Goal: Task Accomplishment & Management: Manage account settings

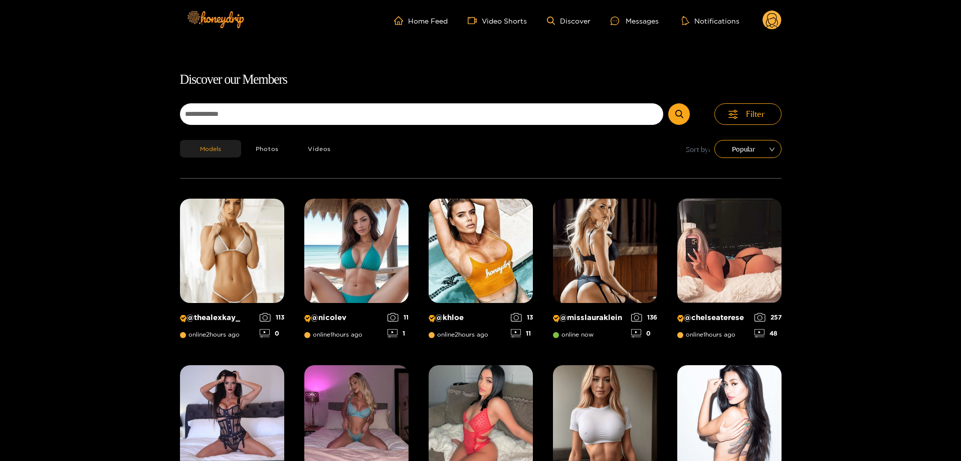
click at [665, 19] on ul "Home Feed Video Shorts Discover Messages Notifications" at bounding box center [588, 21] width 388 height 20
click at [644, 27] on ul "Home Feed Video Shorts Discover Messages Notifications" at bounding box center [588, 21] width 388 height 20
click at [647, 19] on div "Messages" at bounding box center [635, 21] width 48 height 12
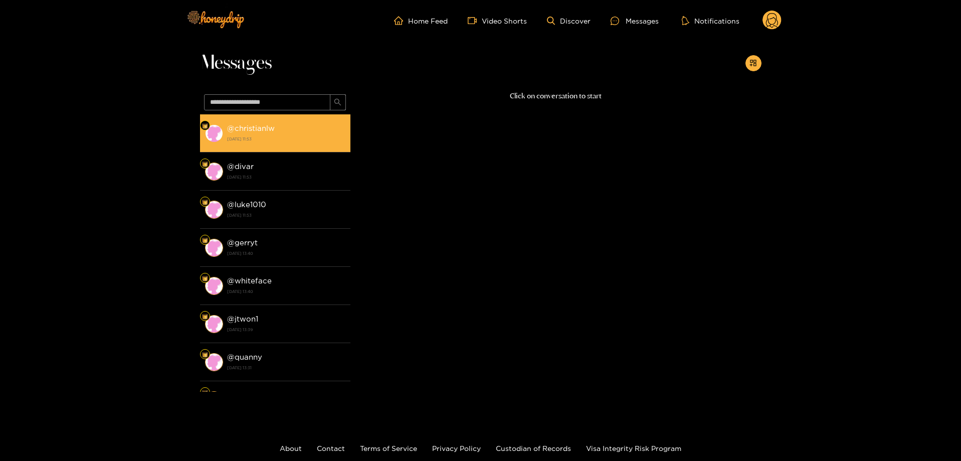
click at [310, 126] on div "@ christianlw [DATE] 11:53" at bounding box center [286, 133] width 118 height 23
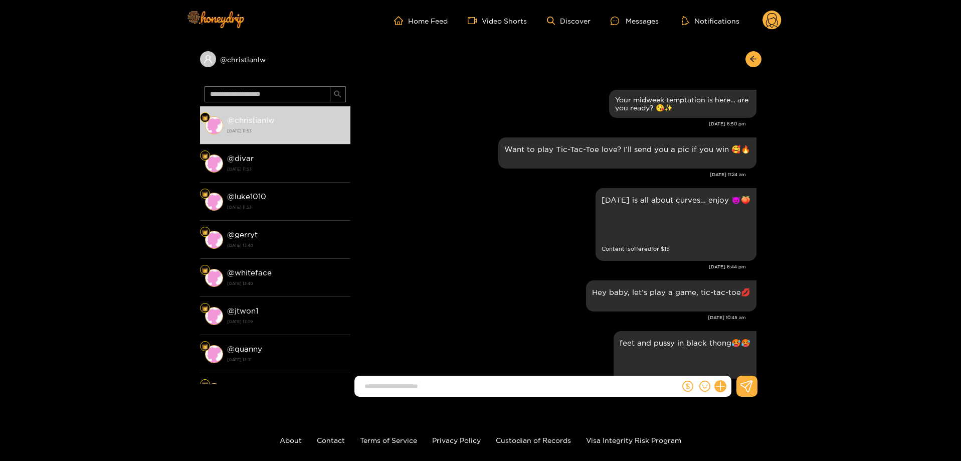
scroll to position [1741, 0]
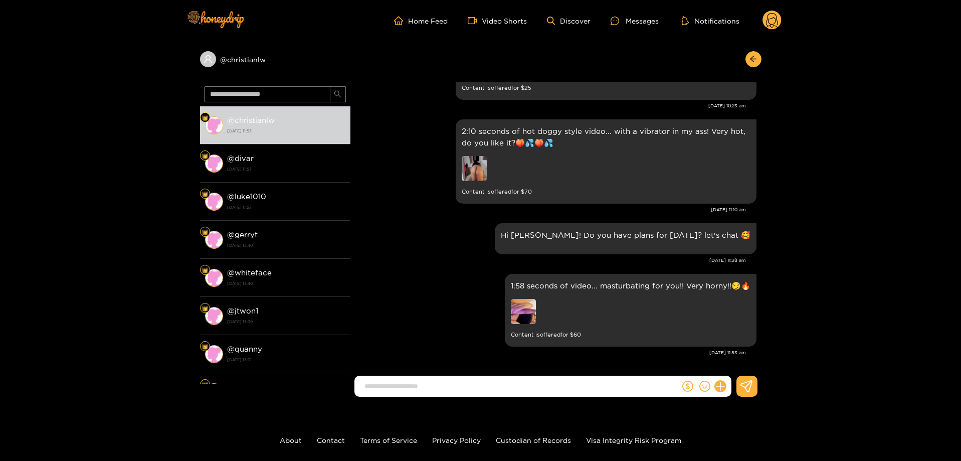
click at [767, 24] on circle at bounding box center [772, 20] width 19 height 19
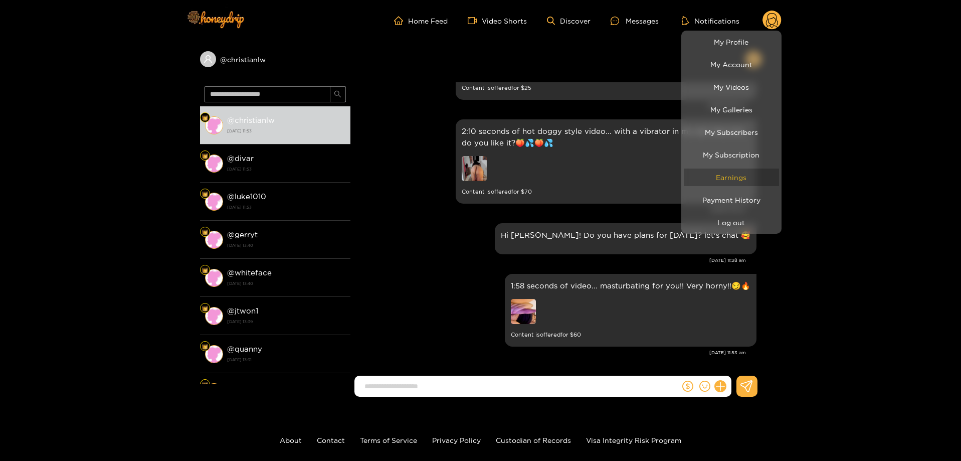
click at [754, 184] on link "Earnings" at bounding box center [731, 177] width 95 height 18
